Goal: Task Accomplishment & Management: Use online tool/utility

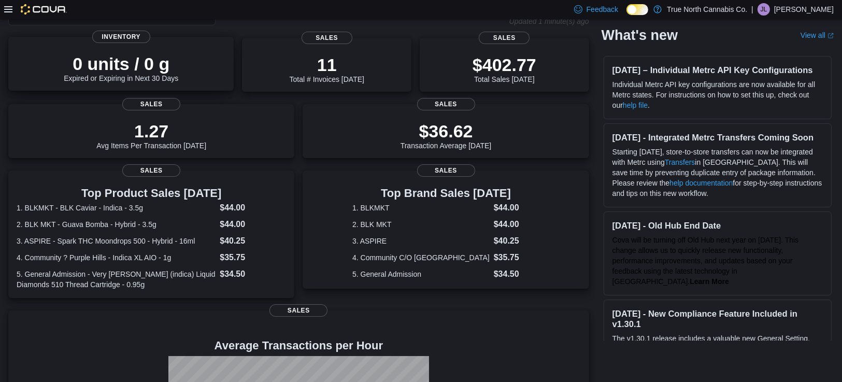
scroll to position [77, 0]
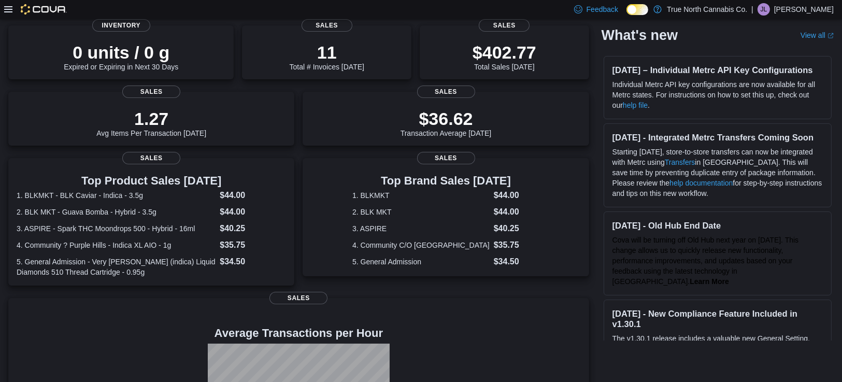
click at [8, 7] on icon at bounding box center [8, 9] width 8 height 6
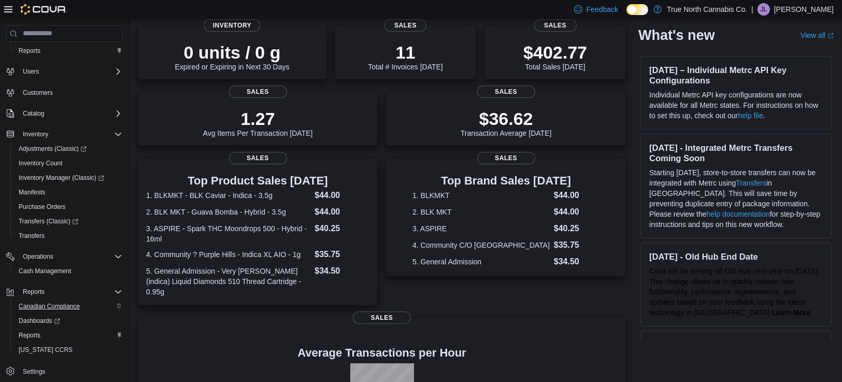
scroll to position [39, 0]
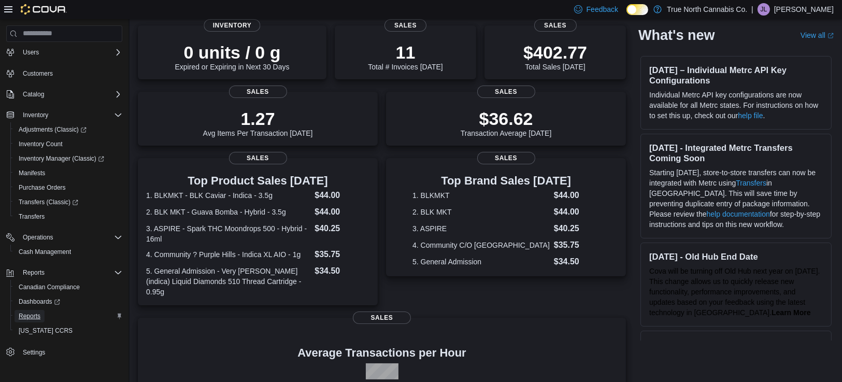
click at [27, 317] on span "Reports" at bounding box center [30, 316] width 22 height 8
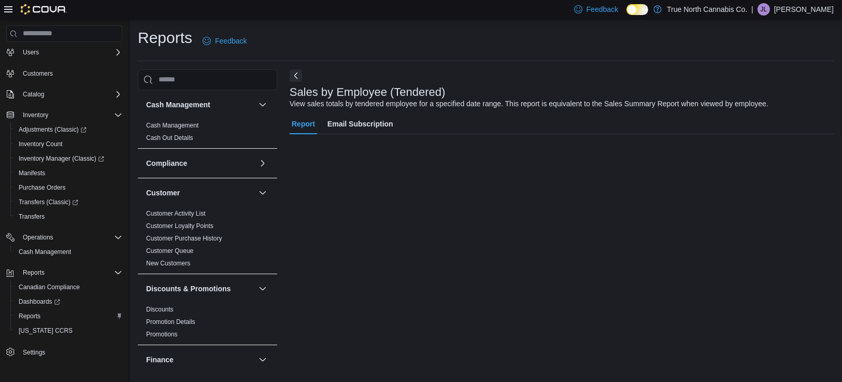
click at [7, 10] on icon at bounding box center [8, 9] width 8 height 8
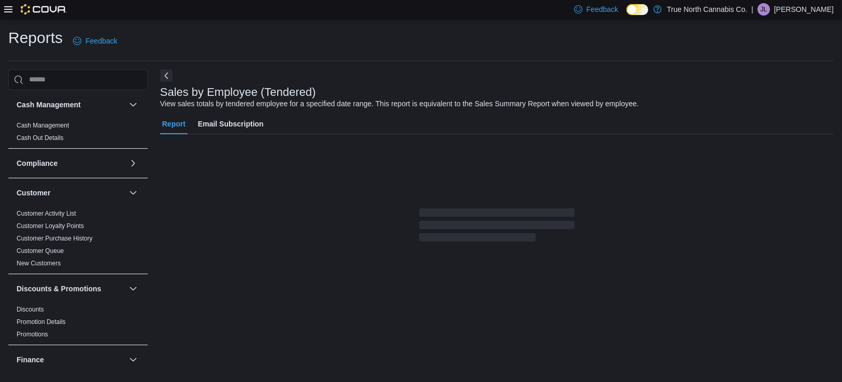
scroll to position [24, 0]
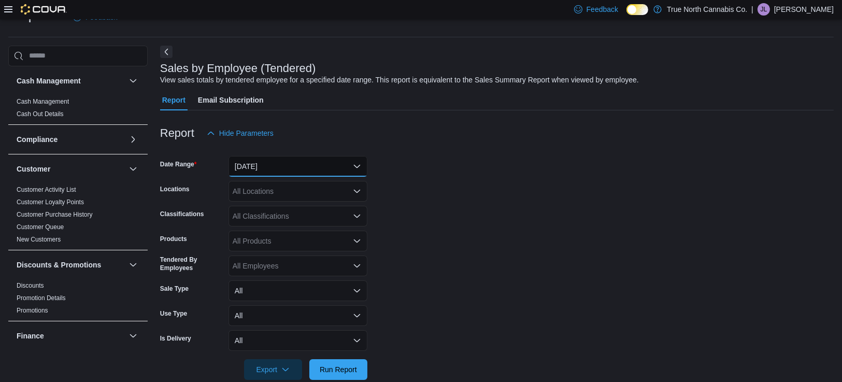
click at [283, 169] on button "[DATE]" at bounding box center [298, 166] width 139 height 21
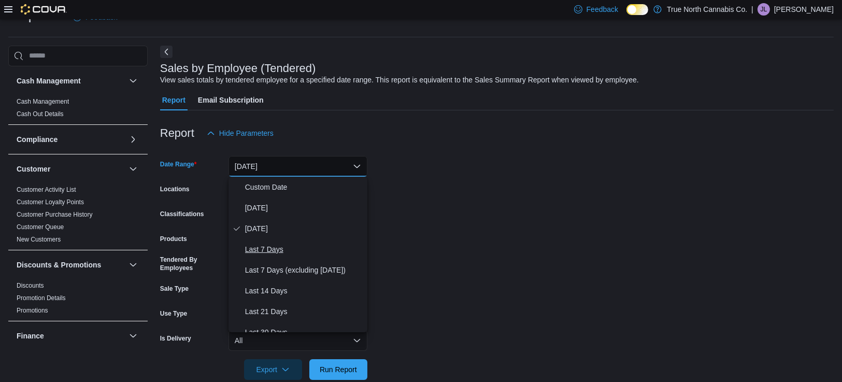
scroll to position [155, 0]
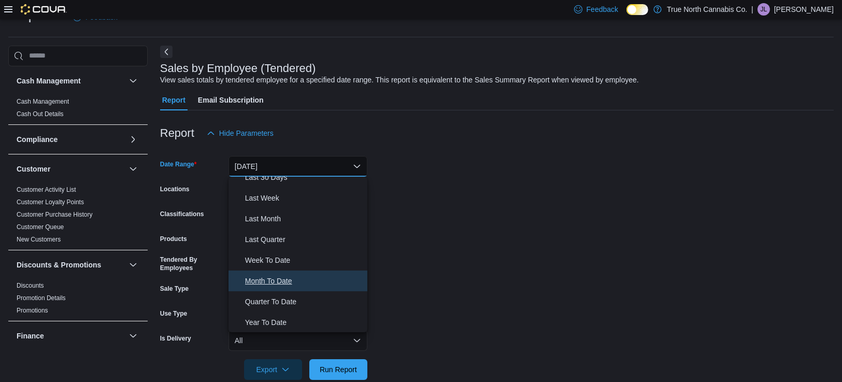
click at [287, 280] on span "Month To Date" at bounding box center [304, 281] width 118 height 12
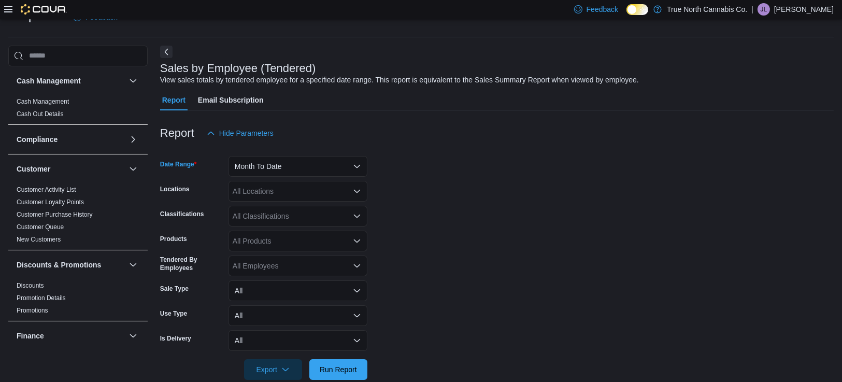
click at [280, 184] on div "All Locations" at bounding box center [298, 191] width 139 height 21
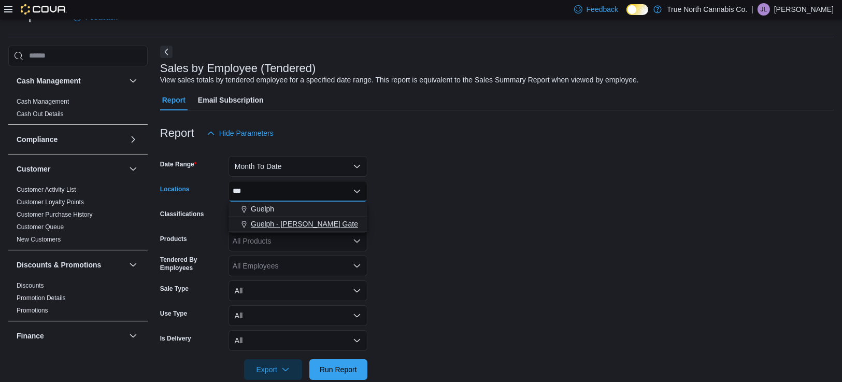
type input "***"
click at [297, 221] on span "Guelph - [PERSON_NAME] Gate" at bounding box center [304, 224] width 107 height 10
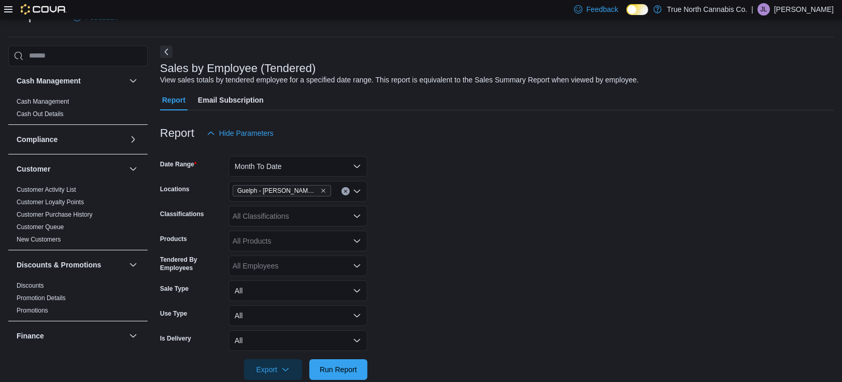
click at [482, 186] on form "Date Range Month To Date Locations Guelph - [PERSON_NAME] Gate Classifications …" at bounding box center [497, 262] width 674 height 236
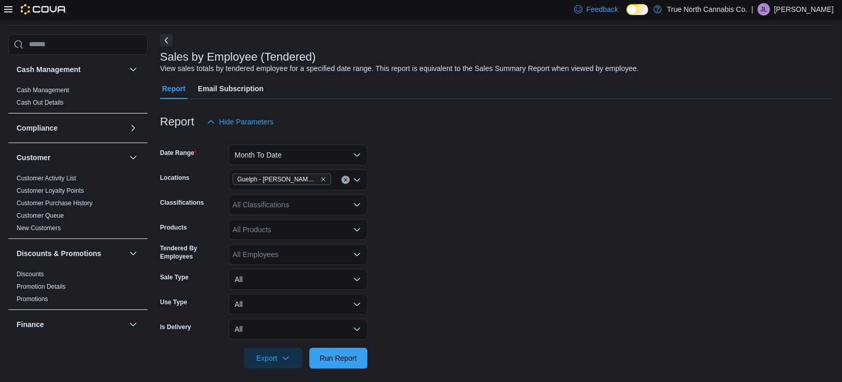
scroll to position [42, 0]
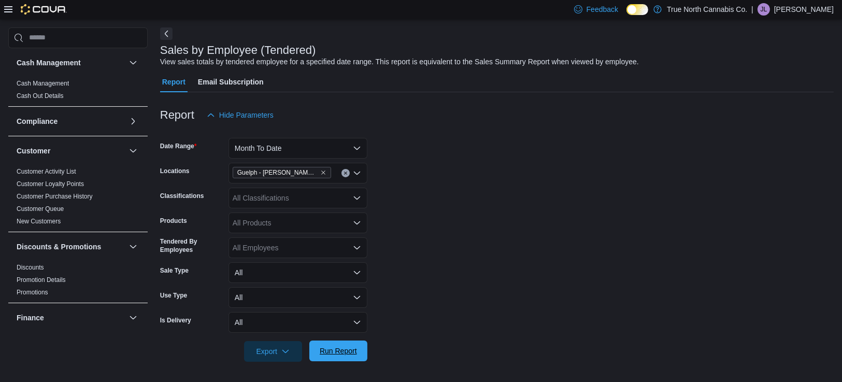
click at [328, 345] on span "Run Report" at bounding box center [339, 351] width 46 height 21
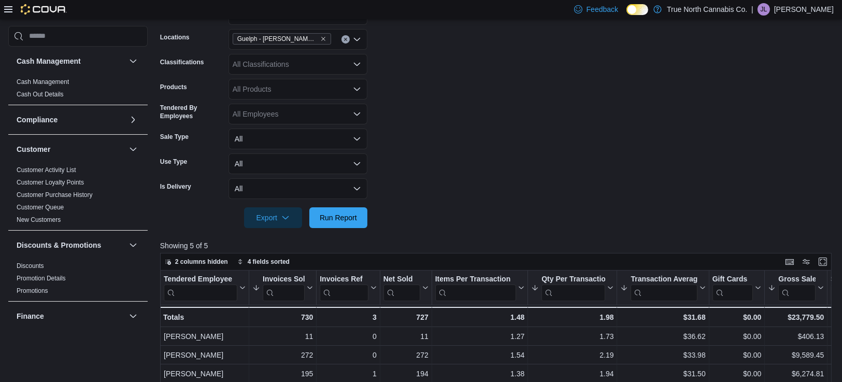
scroll to position [159, 0]
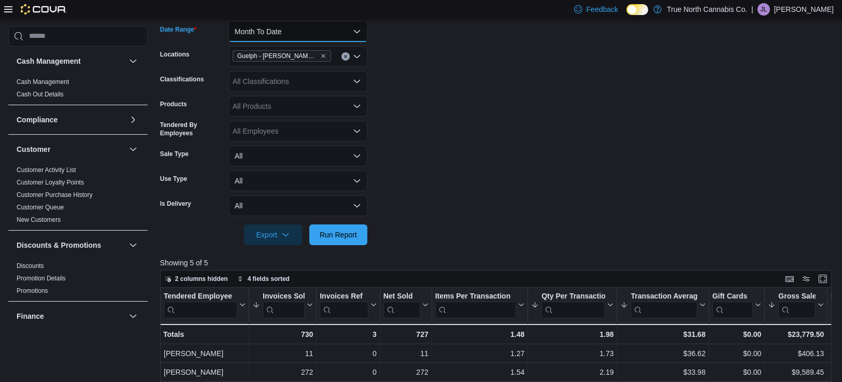
click at [355, 30] on button "Month To Date" at bounding box center [298, 31] width 139 height 21
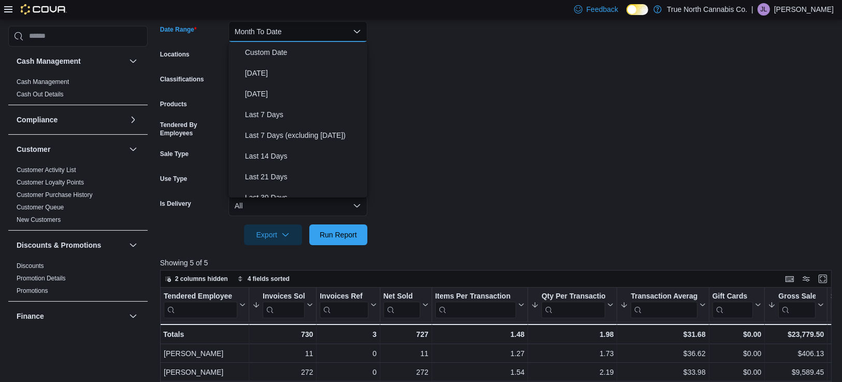
scroll to position [155, 0]
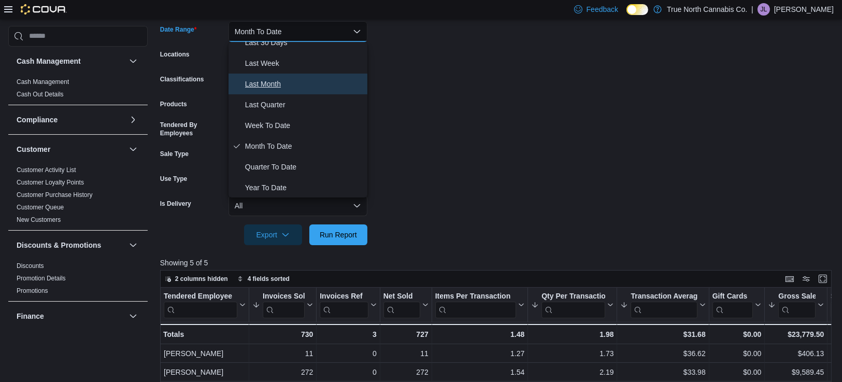
click at [292, 86] on span "Last Month" at bounding box center [304, 84] width 118 height 12
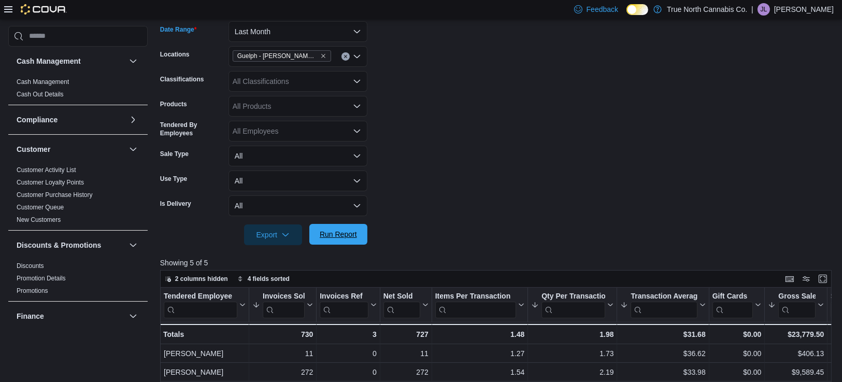
click at [335, 231] on span "Run Report" at bounding box center [338, 234] width 37 height 10
